Goal: Task Accomplishment & Management: Complete application form

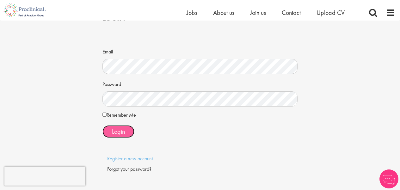
click at [125, 133] on button "Login" at bounding box center [118, 131] width 32 height 13
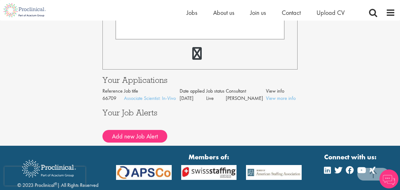
scroll to position [236, 0]
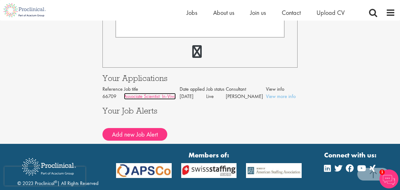
click at [165, 98] on link "Associate Scientist: In-Vivo" at bounding box center [150, 96] width 52 height 7
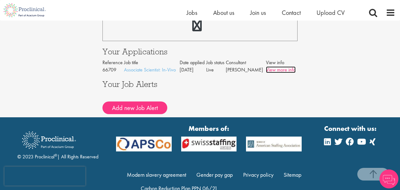
click at [272, 70] on link "View more info" at bounding box center [281, 69] width 30 height 7
